Goal: Find specific page/section: Find specific page/section

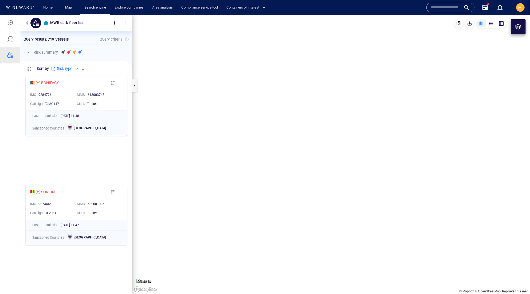
scroll to position [205, 112]
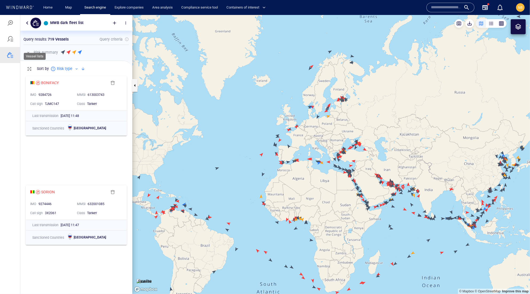
click at [10, 58] on div at bounding box center [10, 55] width 6 height 6
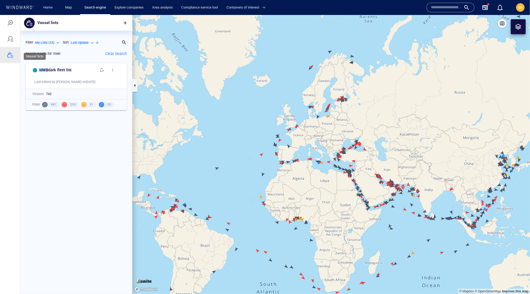
scroll to position [0, 0]
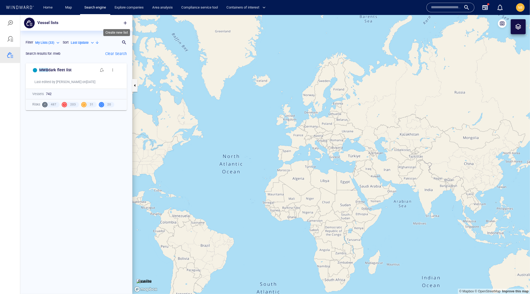
click at [124, 23] on span "button" at bounding box center [125, 22] width 5 height 5
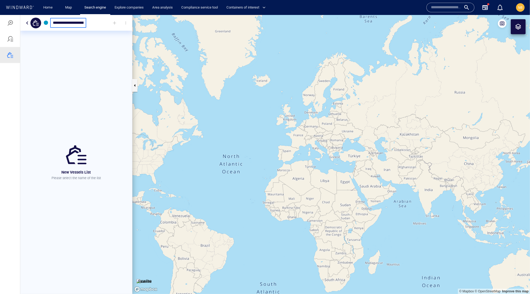
type input "**********"
click at [15, 96] on div at bounding box center [10, 154] width 20 height 279
click at [97, 40] on div "No vessels to display Use the + icon button above on the right to easily add ve…" at bounding box center [76, 161] width 112 height 263
click at [103, 30] on div "Comoros false flag [DATE]" at bounding box center [76, 23] width 112 height 16
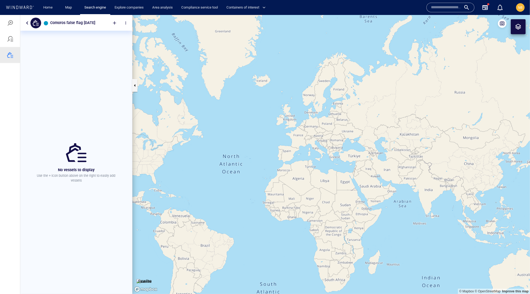
click at [98, 57] on div "No vessels to display Use the + icon button above on the right to easily add ve…" at bounding box center [76, 161] width 112 height 263
click at [10, 58] on div at bounding box center [10, 55] width 6 height 6
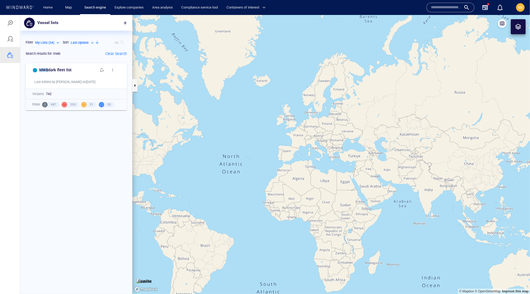
scroll to position [220, 112]
click at [71, 45] on p "Last Update" at bounding box center [80, 42] width 18 height 5
click at [112, 47] on div at bounding box center [265, 154] width 530 height 279
click at [112, 57] on p "Clear Search" at bounding box center [116, 53] width 22 height 6
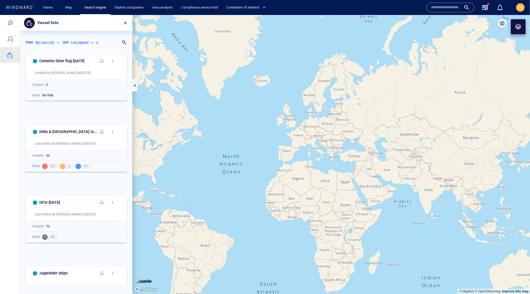
scroll to position [232, 112]
click at [76, 64] on h6 "Comoros false flag [DATE]" at bounding box center [61, 60] width 45 height 7
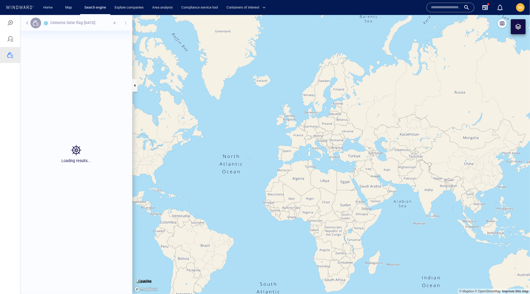
scroll to position [232, 112]
click at [132, 23] on div "Comoros false flag [DATE] No vessels to display Use the + icon button above on …" at bounding box center [76, 154] width 112 height 279
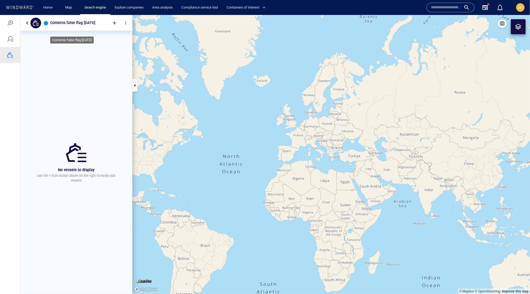
click at [95, 24] on h6 "Comoros false flag [DATE]" at bounding box center [72, 22] width 45 height 7
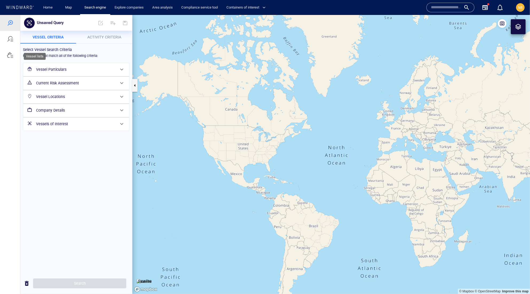
click at [11, 58] on div at bounding box center [10, 55] width 6 height 6
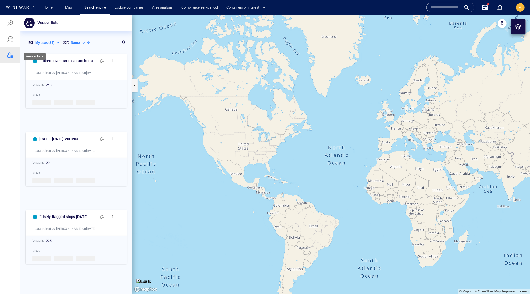
scroll to position [0, 0]
click at [71, 45] on p "Name" at bounding box center [75, 42] width 9 height 5
click at [56, 82] on p "Last Update" at bounding box center [52, 79] width 18 height 5
type input "*********"
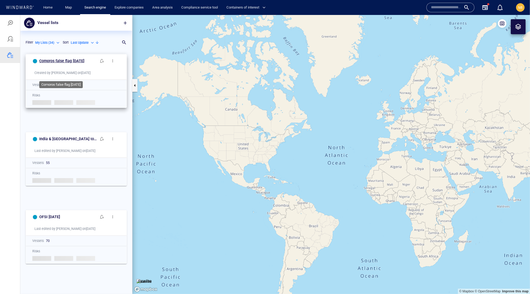
click at [83, 64] on h6 "Comoros false flag [DATE]" at bounding box center [61, 60] width 45 height 7
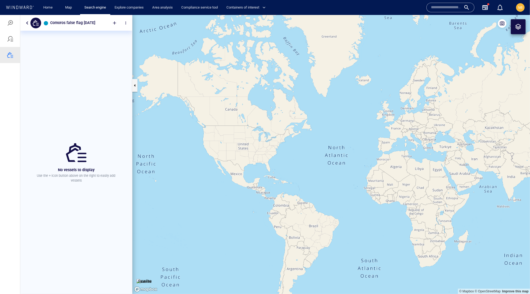
click at [132, 84] on div "No vessels to display Use the + icon button above on the right to easily add ve…" at bounding box center [76, 161] width 112 height 263
click at [136, 83] on button "button" at bounding box center [134, 85] width 5 height 13
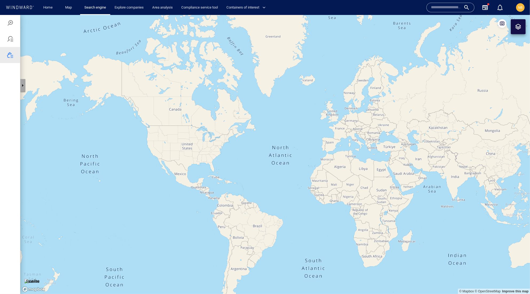
click at [22, 88] on button "button" at bounding box center [22, 85] width 5 height 13
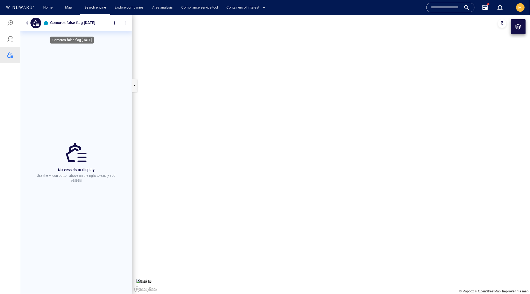
click at [71, 26] on h6 "Comoros false flag [DATE]" at bounding box center [72, 22] width 45 height 7
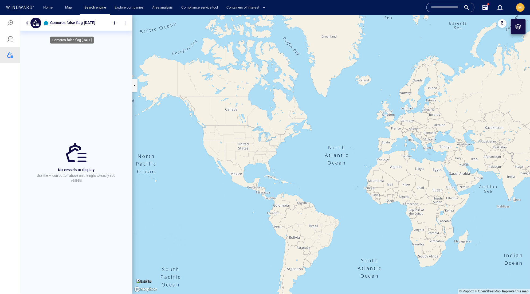
click at [95, 26] on h6 "Comoros false flag [DATE]" at bounding box center [72, 22] width 45 height 7
drag, startPoint x: 134, startPoint y: 18, endPoint x: 144, endPoint y: 19, distance: 10.7
click at [144, 19] on canvas "Map" at bounding box center [331, 154] width 398 height 279
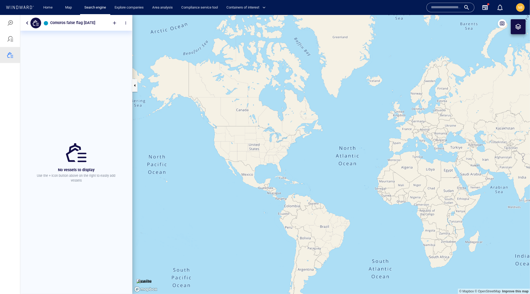
click at [36, 26] on div at bounding box center [35, 22] width 11 height 11
click at [25, 26] on button "button" at bounding box center [27, 22] width 6 height 6
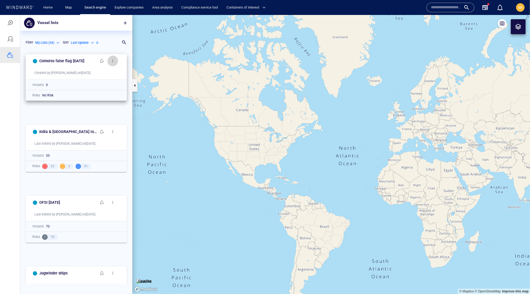
click at [112, 63] on span "button" at bounding box center [113, 60] width 4 height 4
click at [93, 88] on div at bounding box center [265, 154] width 530 height 279
click at [82, 60] on h6 "Comoros false flag [DATE]" at bounding box center [61, 60] width 45 height 7
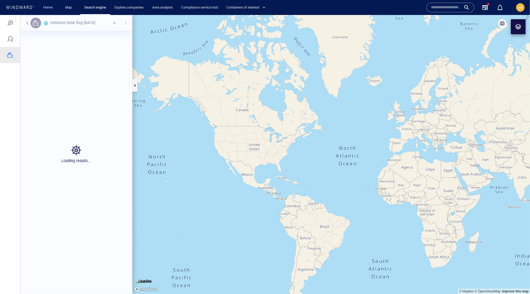
scroll to position [232, 112]
click at [96, 27] on div "Comoros false flag [DATE]" at bounding box center [72, 22] width 47 height 9
click at [79, 164] on div at bounding box center [77, 153] width 24 height 25
click at [58, 183] on p "Use the + icon button above on the right to easily add vessels" at bounding box center [76, 178] width 86 height 10
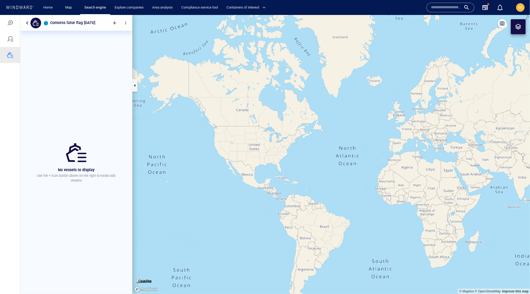
drag, startPoint x: 132, startPoint y: 32, endPoint x: 150, endPoint y: 32, distance: 17.1
click at [150, 32] on canvas "Map" at bounding box center [331, 154] width 398 height 279
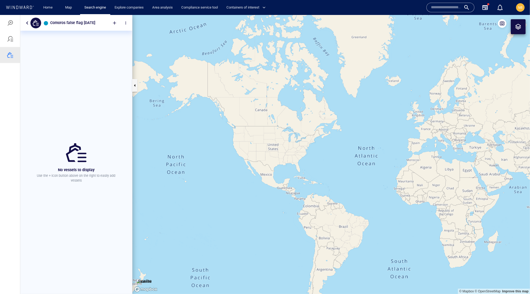
click at [520, 10] on span "MI" at bounding box center [520, 7] width 4 height 4
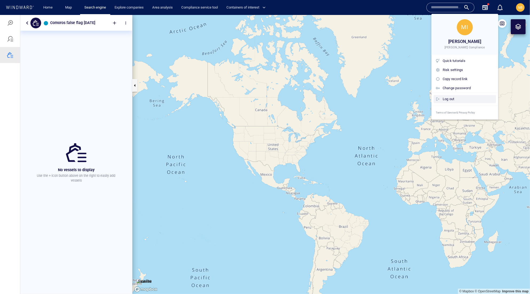
click at [491, 102] on div "Log out" at bounding box center [468, 99] width 51 height 6
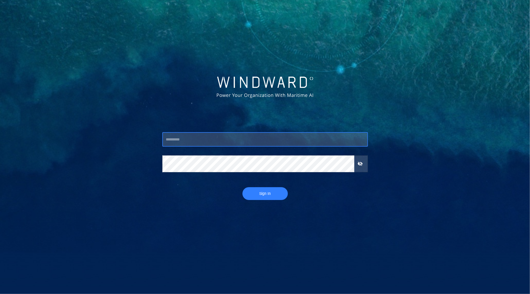
type input "*********"
click at [265, 194] on button "Sign In" at bounding box center [265, 193] width 45 height 13
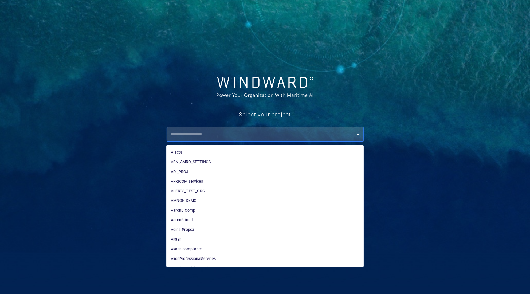
click at [260, 136] on input "text" at bounding box center [266, 135] width 195 height 10
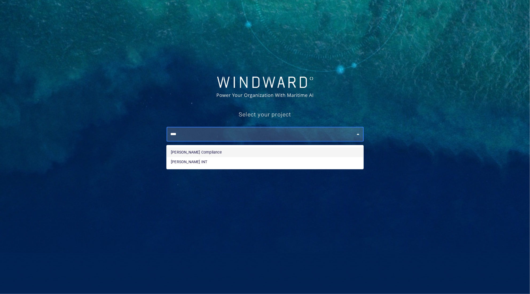
click at [232, 154] on li "[PERSON_NAME] Compliance" at bounding box center [265, 152] width 197 height 10
type input "**********"
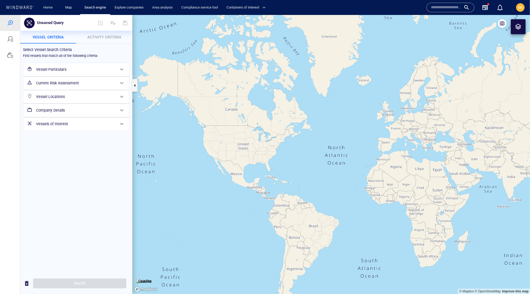
click at [66, 100] on h6 "Vessel Locations" at bounding box center [75, 96] width 79 height 7
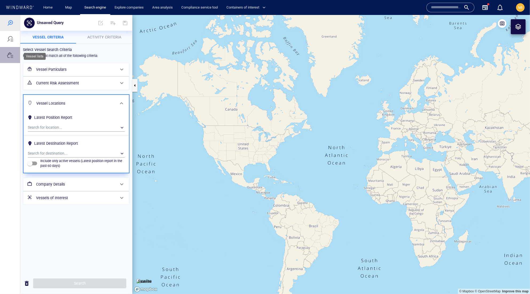
click at [10, 58] on div at bounding box center [10, 55] width 6 height 6
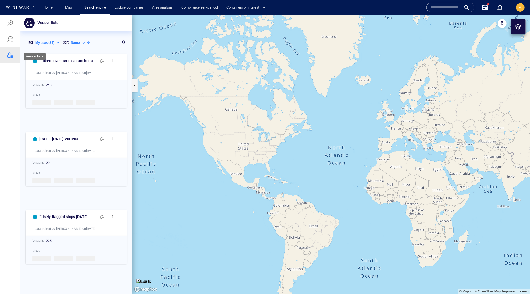
scroll to position [0, 0]
click at [71, 45] on p "Name" at bounding box center [75, 42] width 9 height 5
click at [55, 82] on p "Last Update" at bounding box center [52, 79] width 18 height 5
type input "*********"
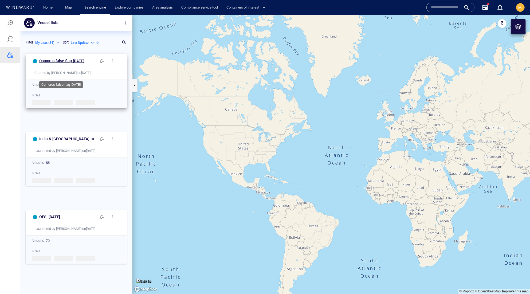
click at [64, 64] on h6 "Comoros false flag [DATE]" at bounding box center [61, 60] width 45 height 7
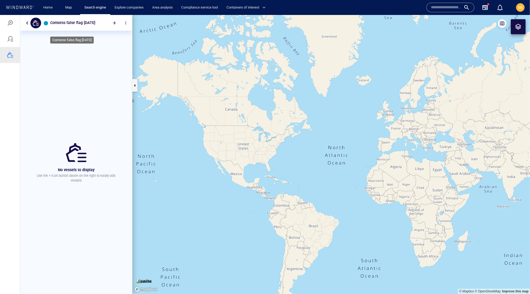
click at [95, 26] on h6 "Comoros false flag [DATE]" at bounding box center [72, 22] width 45 height 7
